Goal: Task Accomplishment & Management: Manage account settings

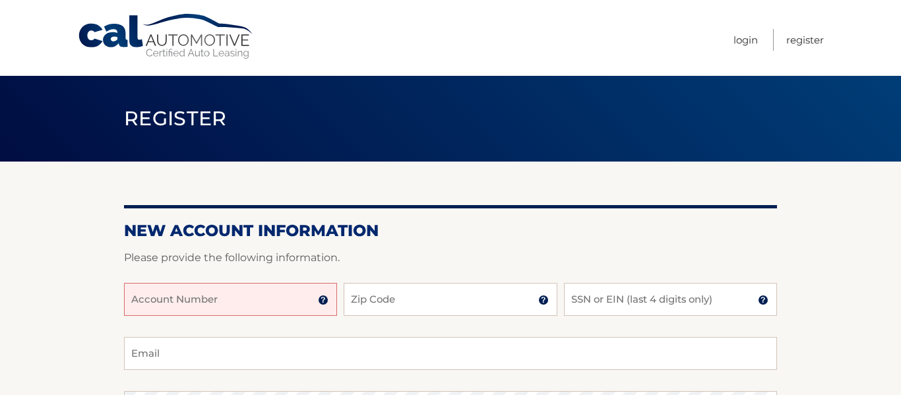
click at [697, 232] on h2 "New Account Information" at bounding box center [450, 231] width 653 height 20
click at [240, 299] on input "Account Number" at bounding box center [230, 299] width 213 height 33
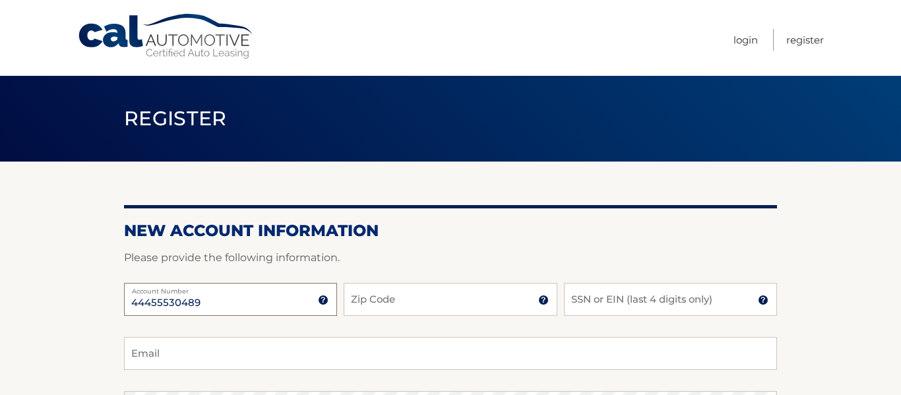
type input "44455530489"
click at [402, 298] on input "Zip Code" at bounding box center [450, 299] width 213 height 33
type input "08210"
click at [582, 295] on input "SSN or EIN (last 4 digits only)" at bounding box center [670, 299] width 213 height 33
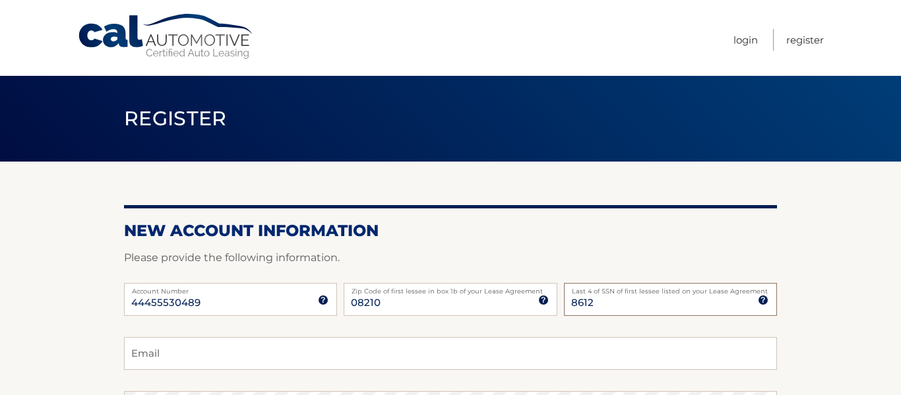
type input "8612"
click at [462, 353] on input "Email" at bounding box center [450, 353] width 653 height 33
type input "kmr711@gmail.com"
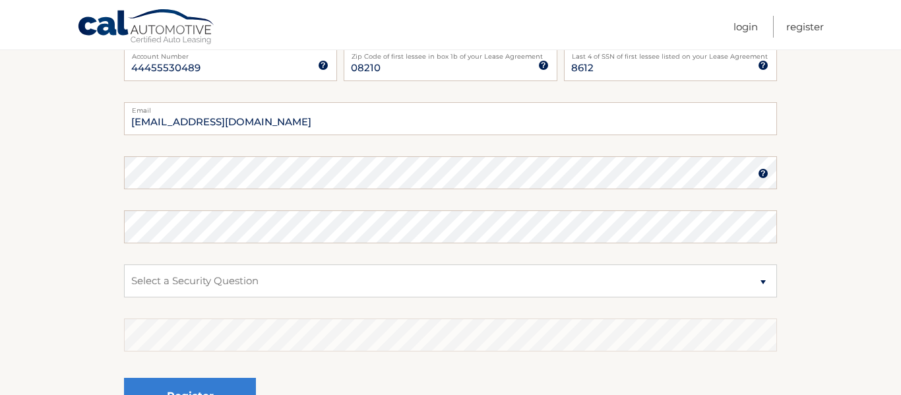
scroll to position [237, 0]
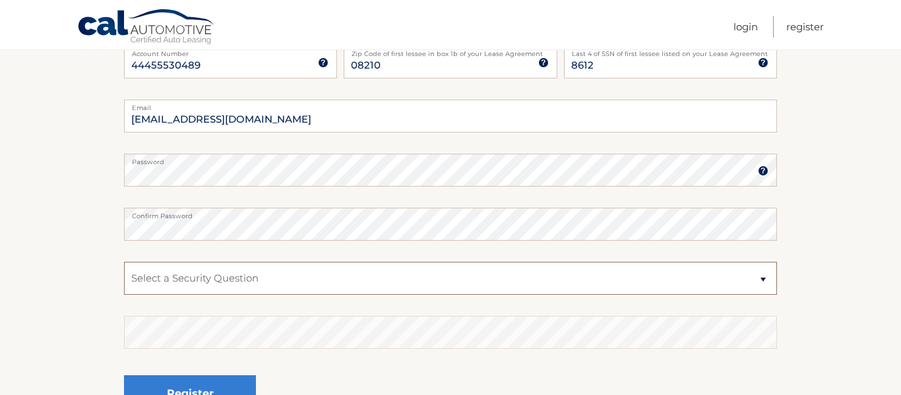
click at [221, 274] on select "Select a Security Question What was the name of your elementary school? What is…" at bounding box center [450, 278] width 653 height 33
select select "2"
click at [124, 262] on select "Select a Security Question What was the name of your elementary school? What is…" at bounding box center [450, 278] width 653 height 33
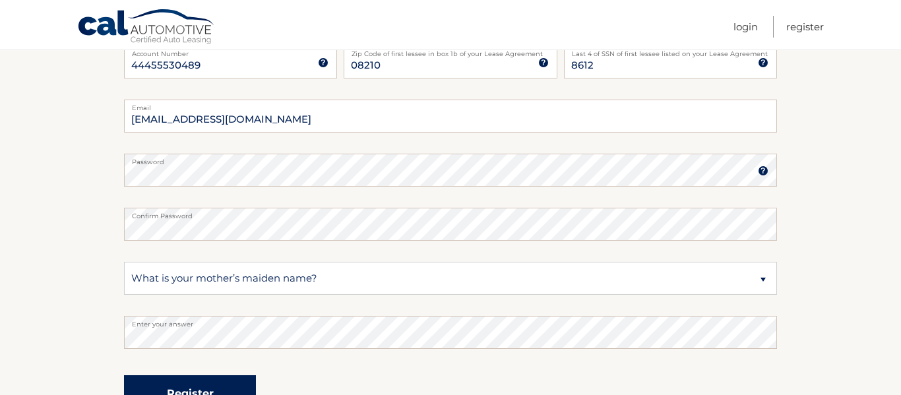
click at [195, 385] on button "Register" at bounding box center [190, 393] width 132 height 36
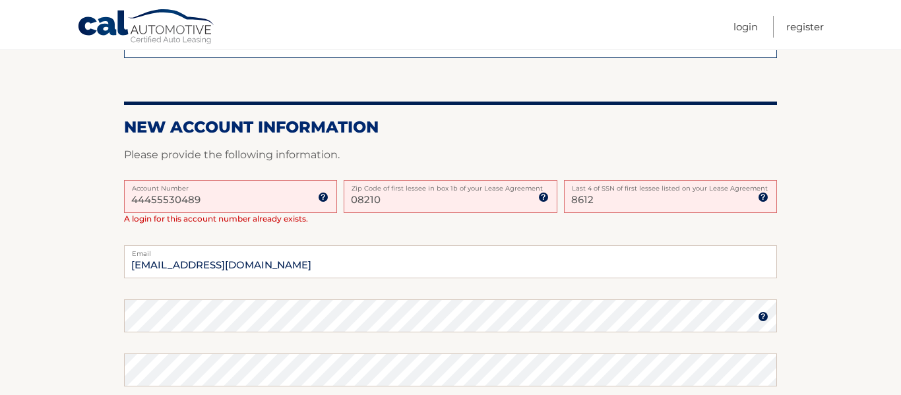
scroll to position [290, 0]
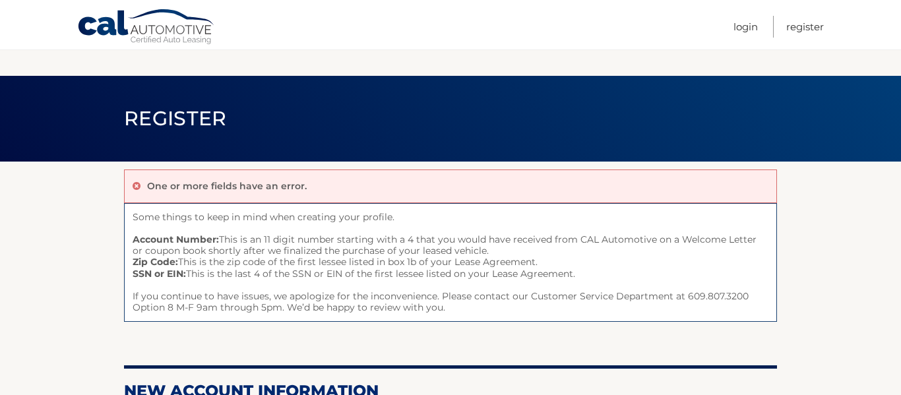
scroll to position [398, 0]
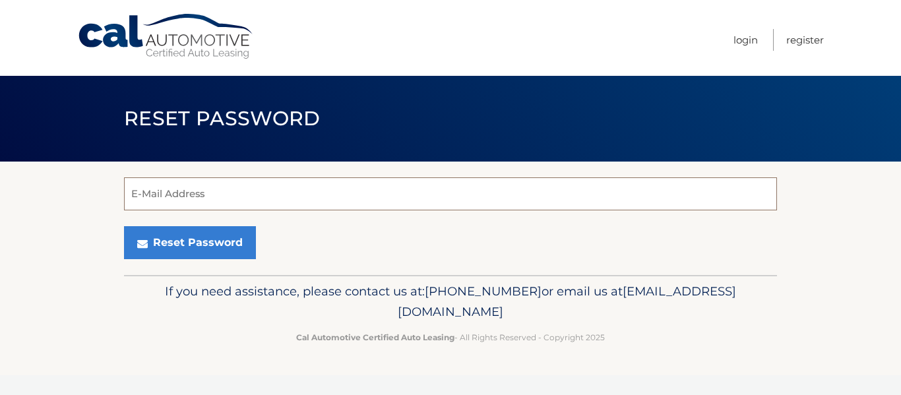
click at [260, 193] on input "E-Mail Address" at bounding box center [450, 193] width 653 height 33
type input "kmr711@gmail.com"
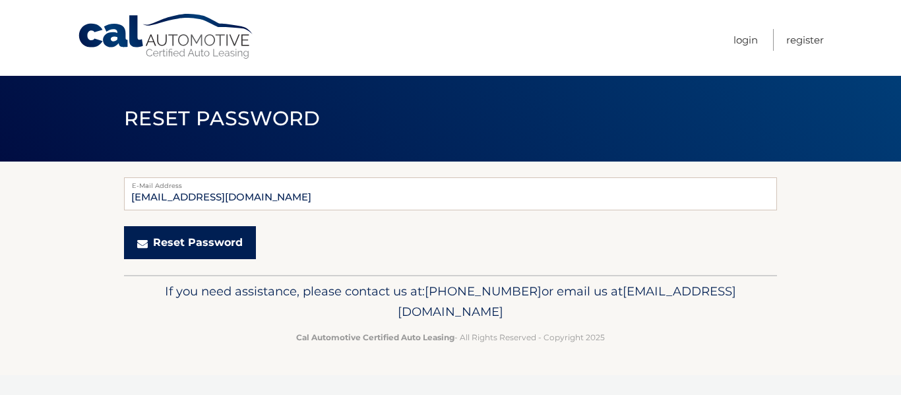
click at [205, 239] on button "Reset Password" at bounding box center [190, 242] width 132 height 33
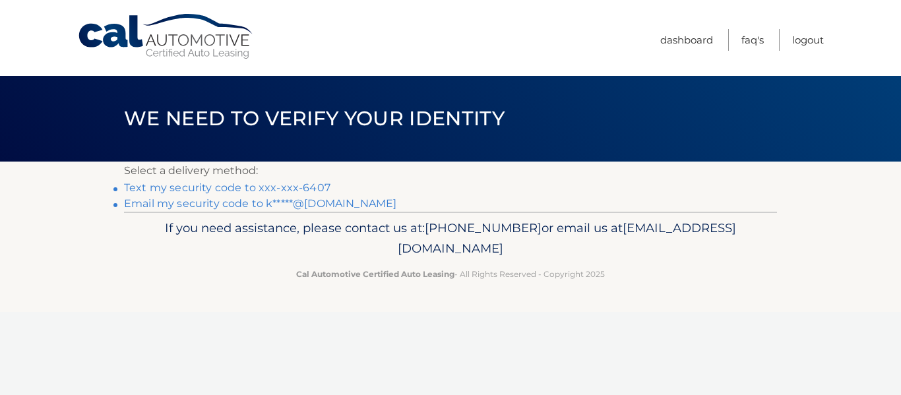
click at [214, 206] on link "Email my security code to k*****@[DOMAIN_NAME]" at bounding box center [260, 203] width 272 height 13
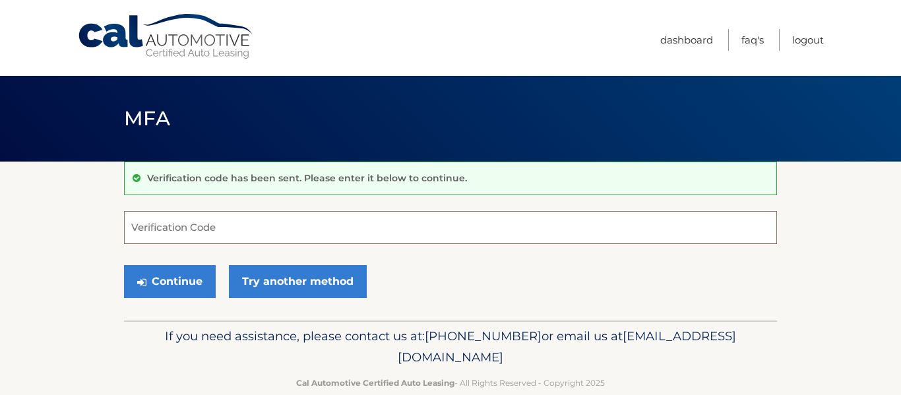
click at [154, 229] on input "Verification Code" at bounding box center [450, 227] width 653 height 33
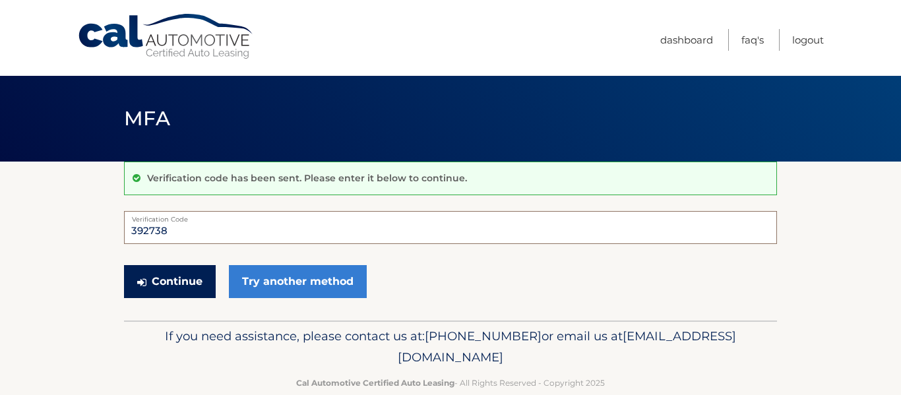
type input "392738"
click at [160, 283] on button "Continue" at bounding box center [170, 281] width 92 height 33
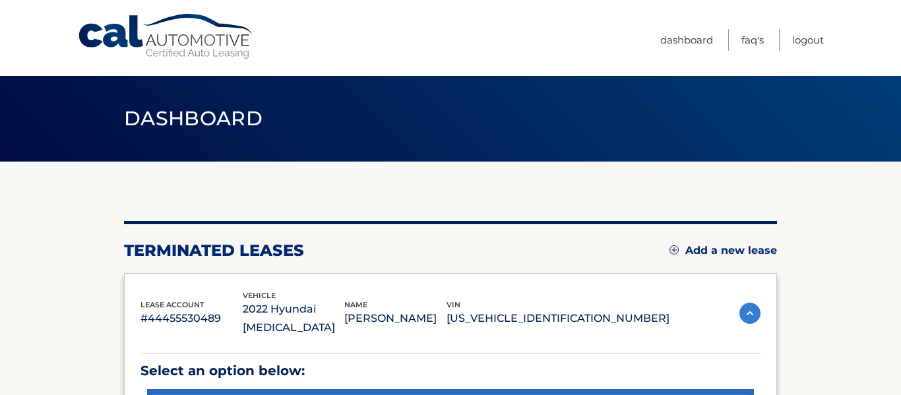
click at [809, 278] on section "You are registered for this site, but you haven't enrolled in online payments. …" at bounding box center [450, 334] width 901 height 344
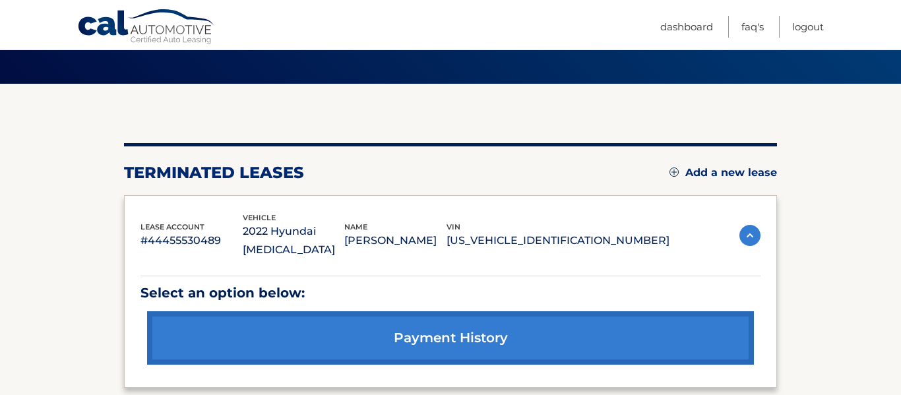
scroll to position [79, 0]
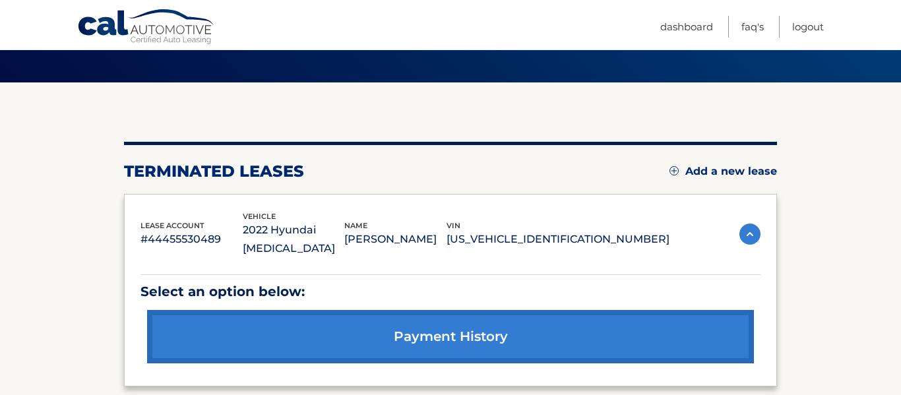
click at [493, 312] on link "payment history" at bounding box center [450, 336] width 607 height 53
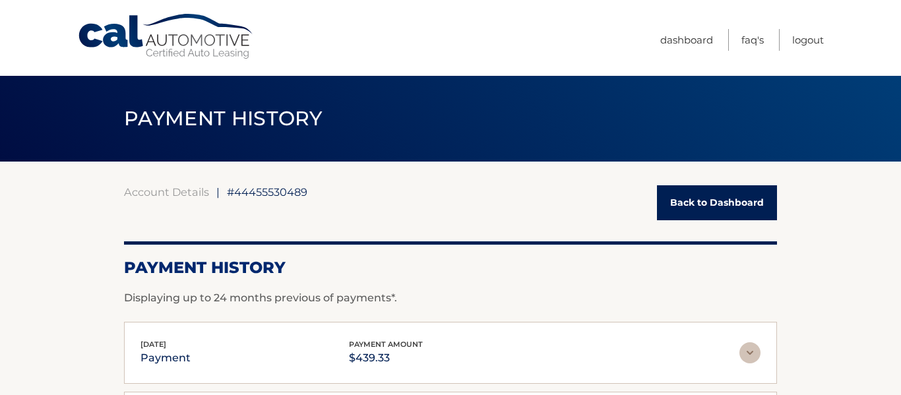
click at [692, 197] on link "Back to Dashboard" at bounding box center [717, 202] width 120 height 35
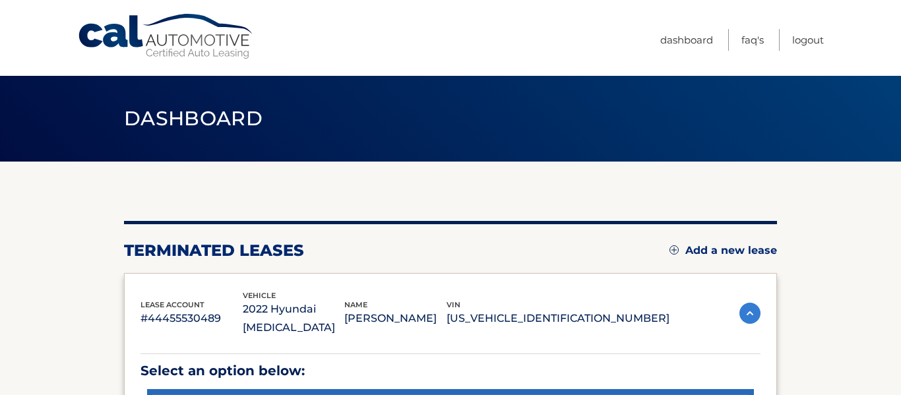
click at [747, 303] on img at bounding box center [749, 313] width 21 height 21
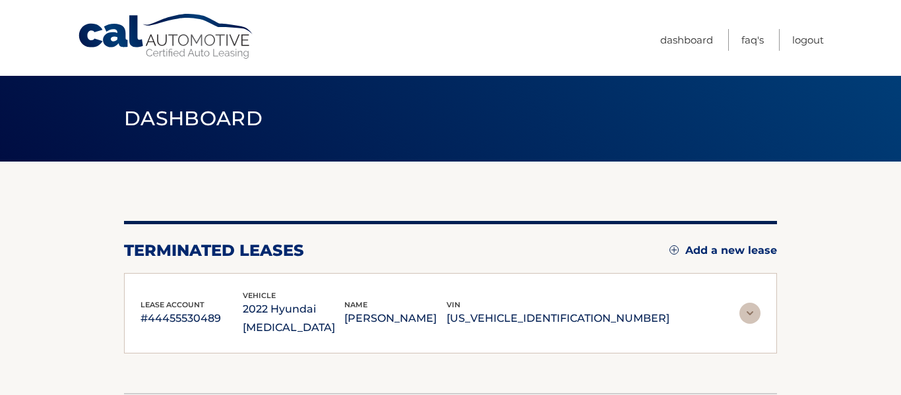
click at [747, 303] on img at bounding box center [749, 313] width 21 height 21
click at [869, 256] on section "You are registered for this site, but you haven't enrolled in online payments. …" at bounding box center [450, 277] width 901 height 231
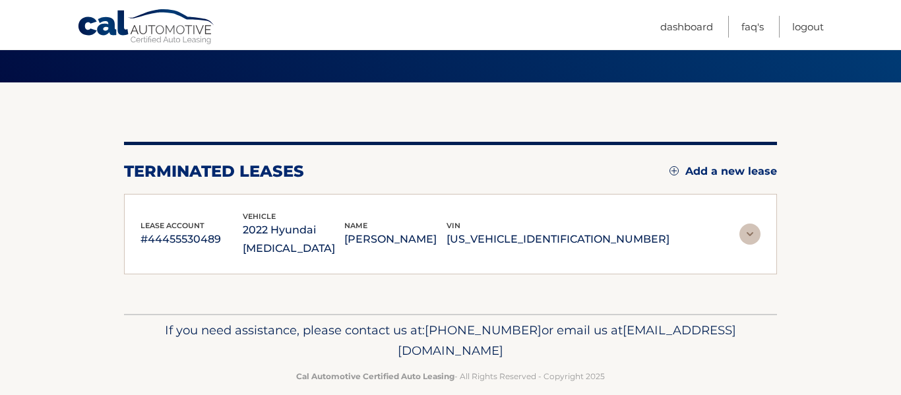
scroll to position [80, 0]
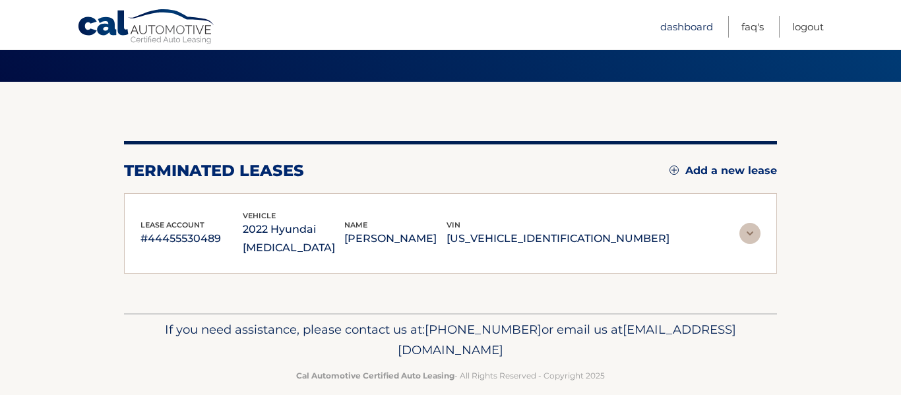
click at [684, 26] on link "Dashboard" at bounding box center [686, 27] width 53 height 22
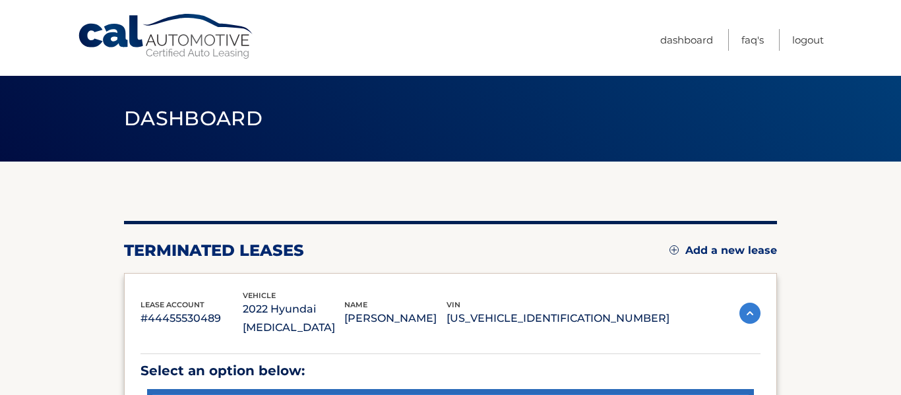
click at [809, 197] on section "You are registered for this site, but you haven't enrolled in online payments. …" at bounding box center [450, 334] width 901 height 344
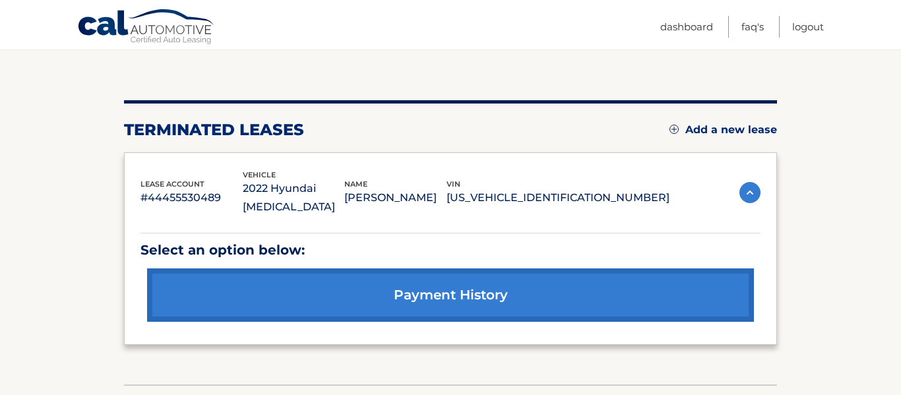
scroll to position [185, 0]
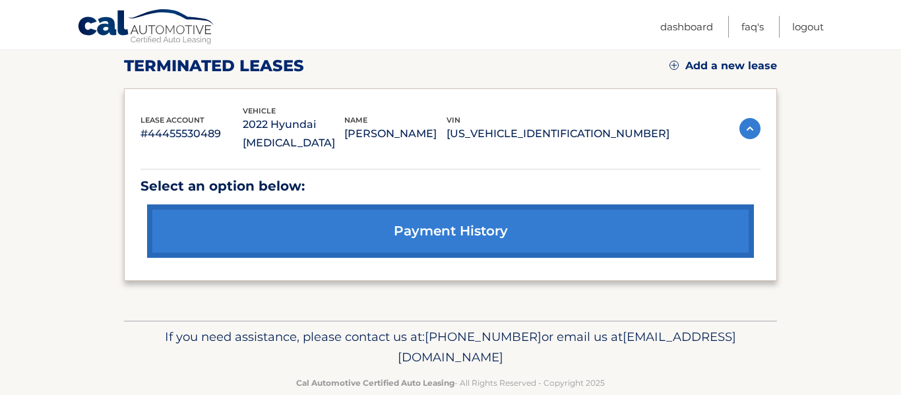
click at [523, 207] on link "payment history" at bounding box center [450, 230] width 607 height 53
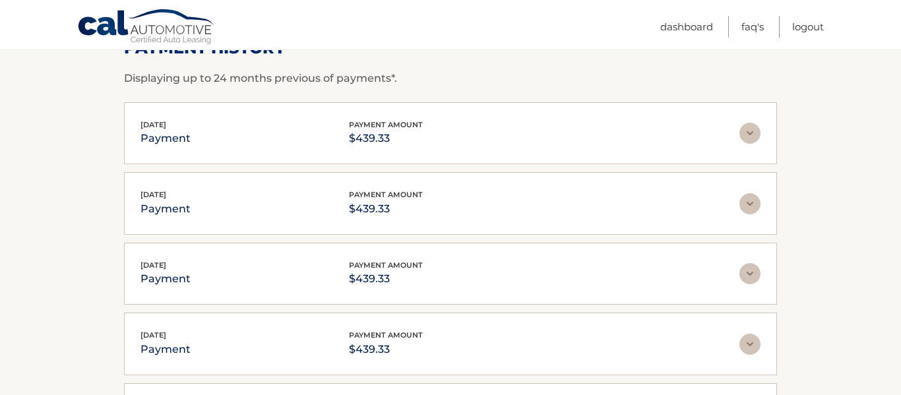
scroll to position [264, 0]
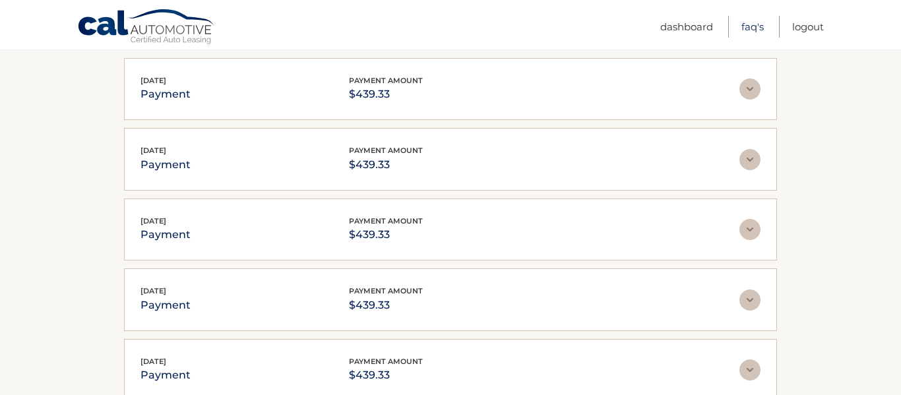
click at [751, 24] on link "FAQ's" at bounding box center [752, 27] width 22 height 22
click at [868, 102] on section "Account Details | #44455530489 Back to Dashboard Payment History Displaying up …" at bounding box center [450, 200] width 901 height 605
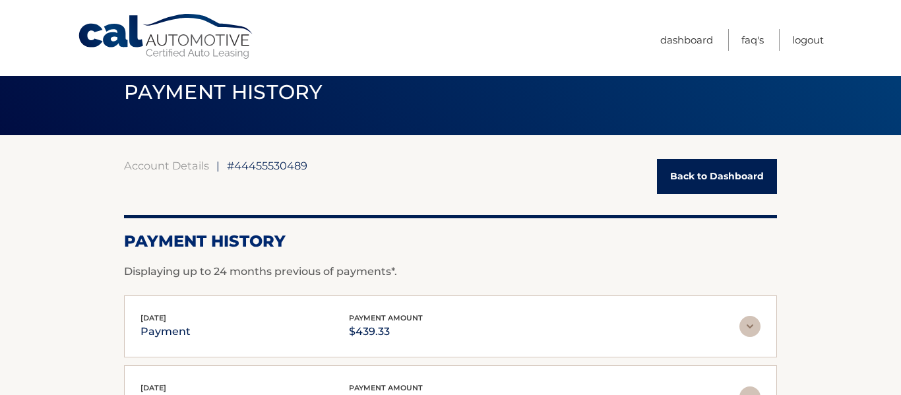
scroll to position [0, 0]
